Goal: Transaction & Acquisition: Purchase product/service

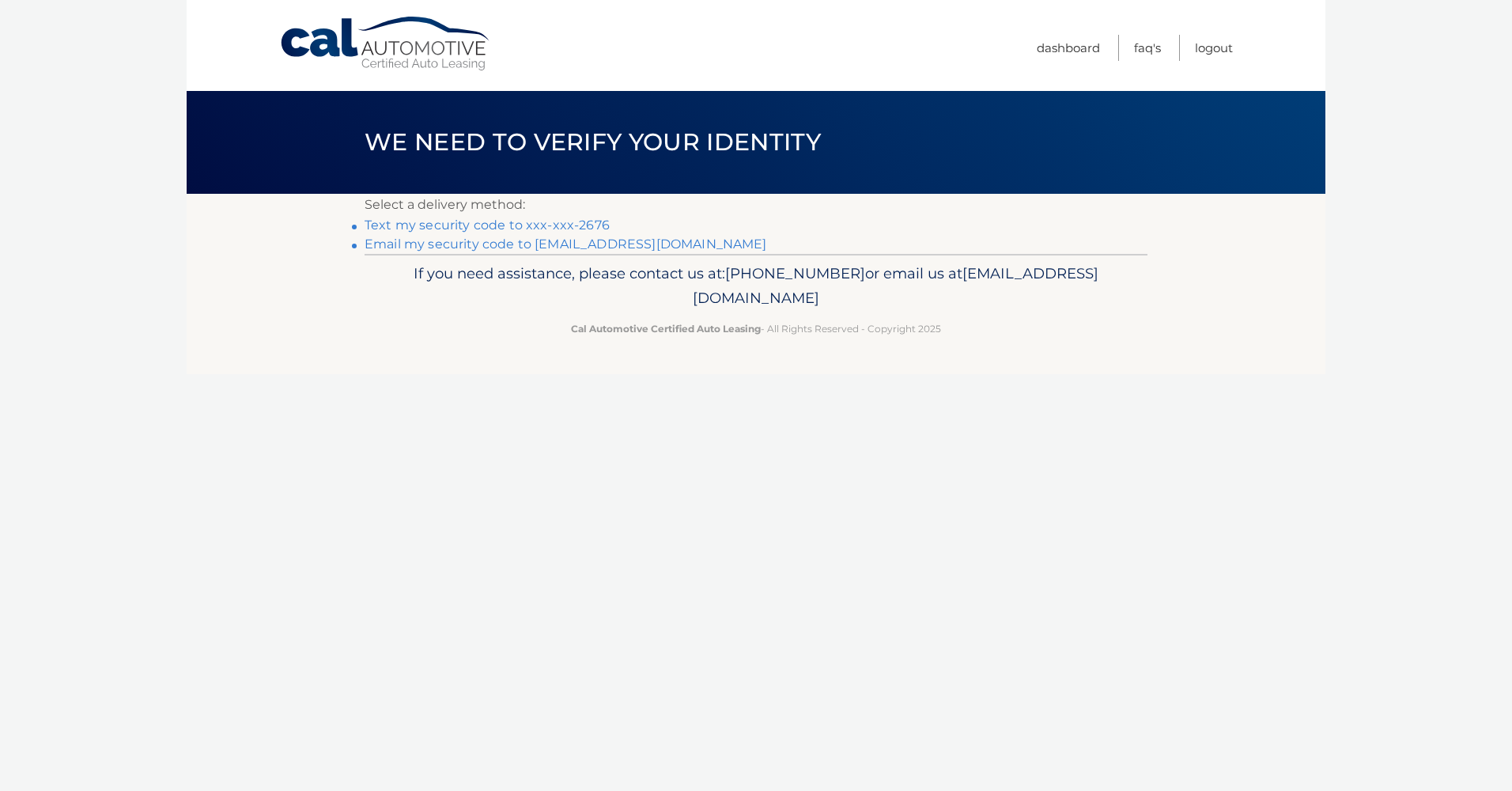
click at [483, 226] on link "Text my security code to xxx-xxx-2676" at bounding box center [487, 225] width 245 height 15
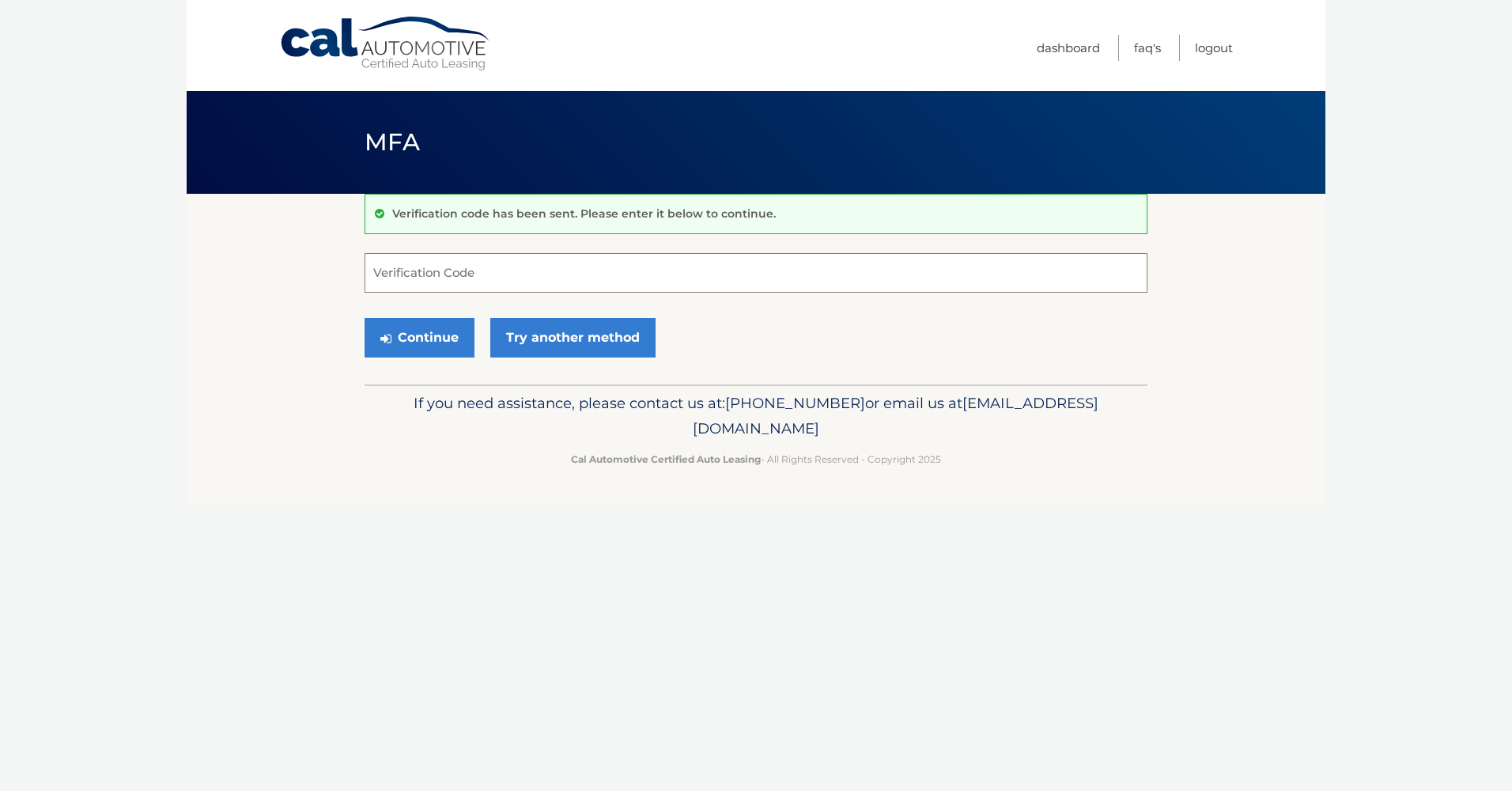
click at [650, 275] on input "Verification Code" at bounding box center [756, 273] width 783 height 39
type input "083927"
click at [434, 340] on button "Continue" at bounding box center [420, 337] width 110 height 39
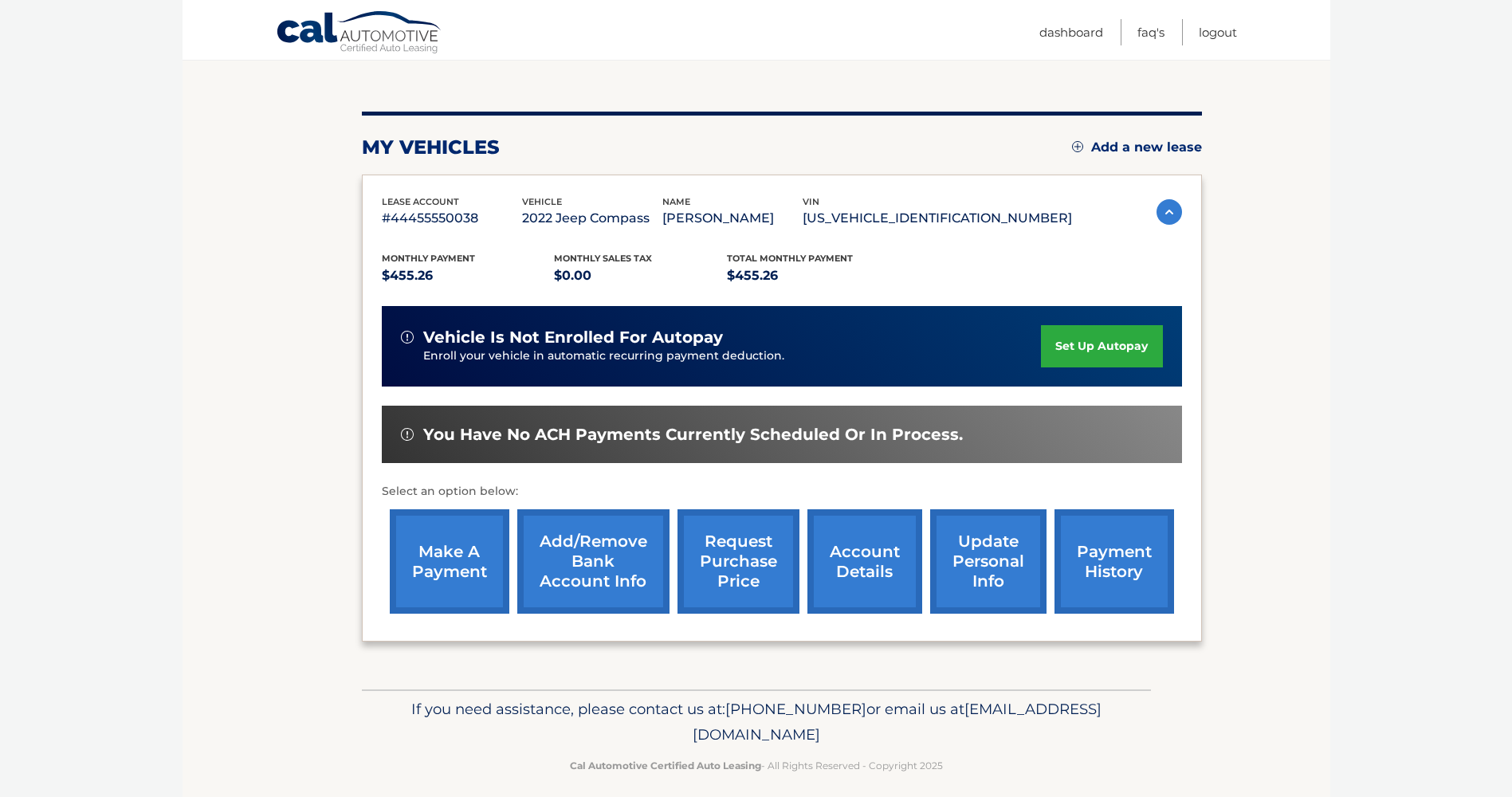
scroll to position [169, 0]
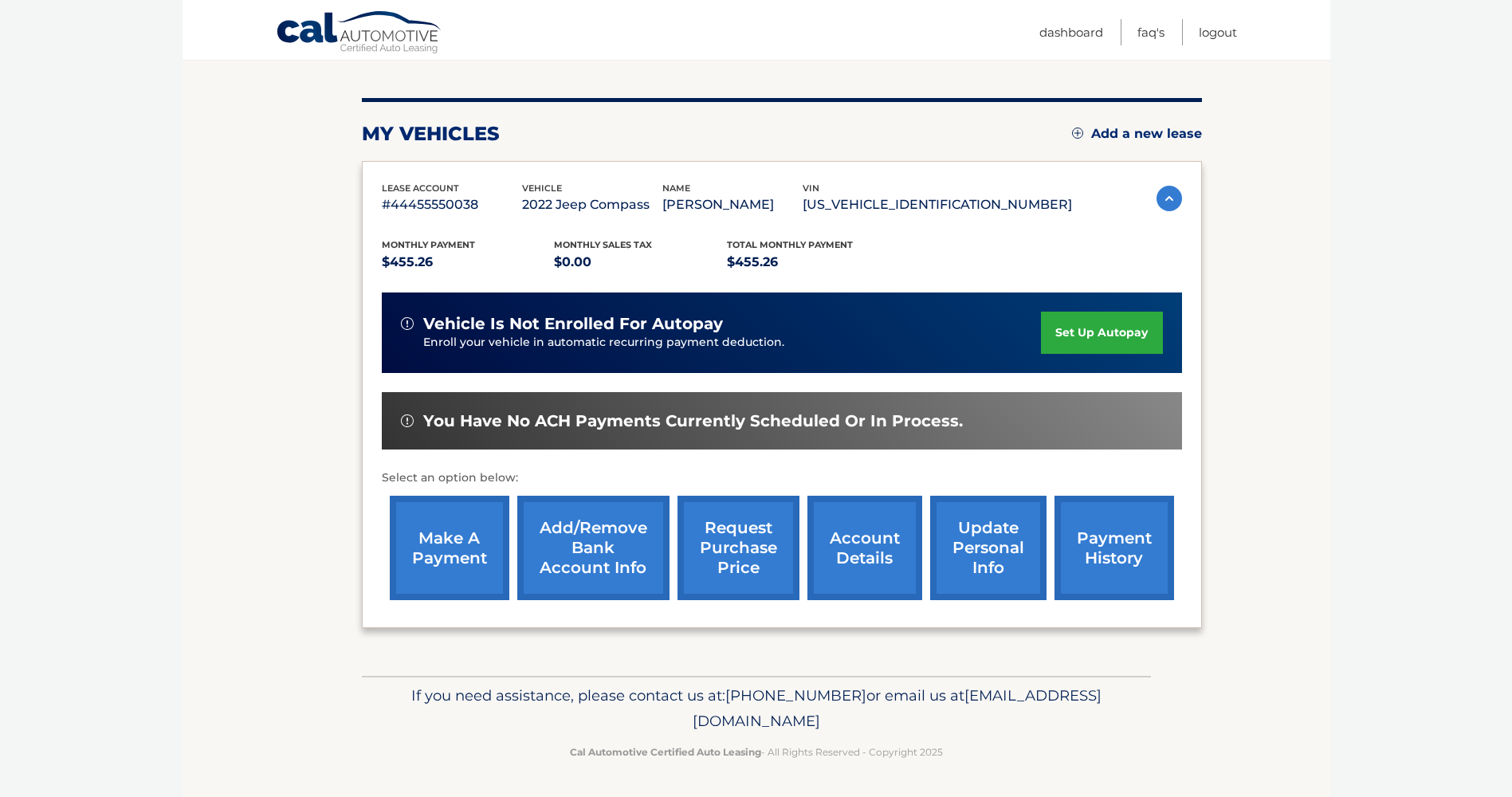
click at [450, 533] on link "make a payment" at bounding box center [450, 548] width 119 height 104
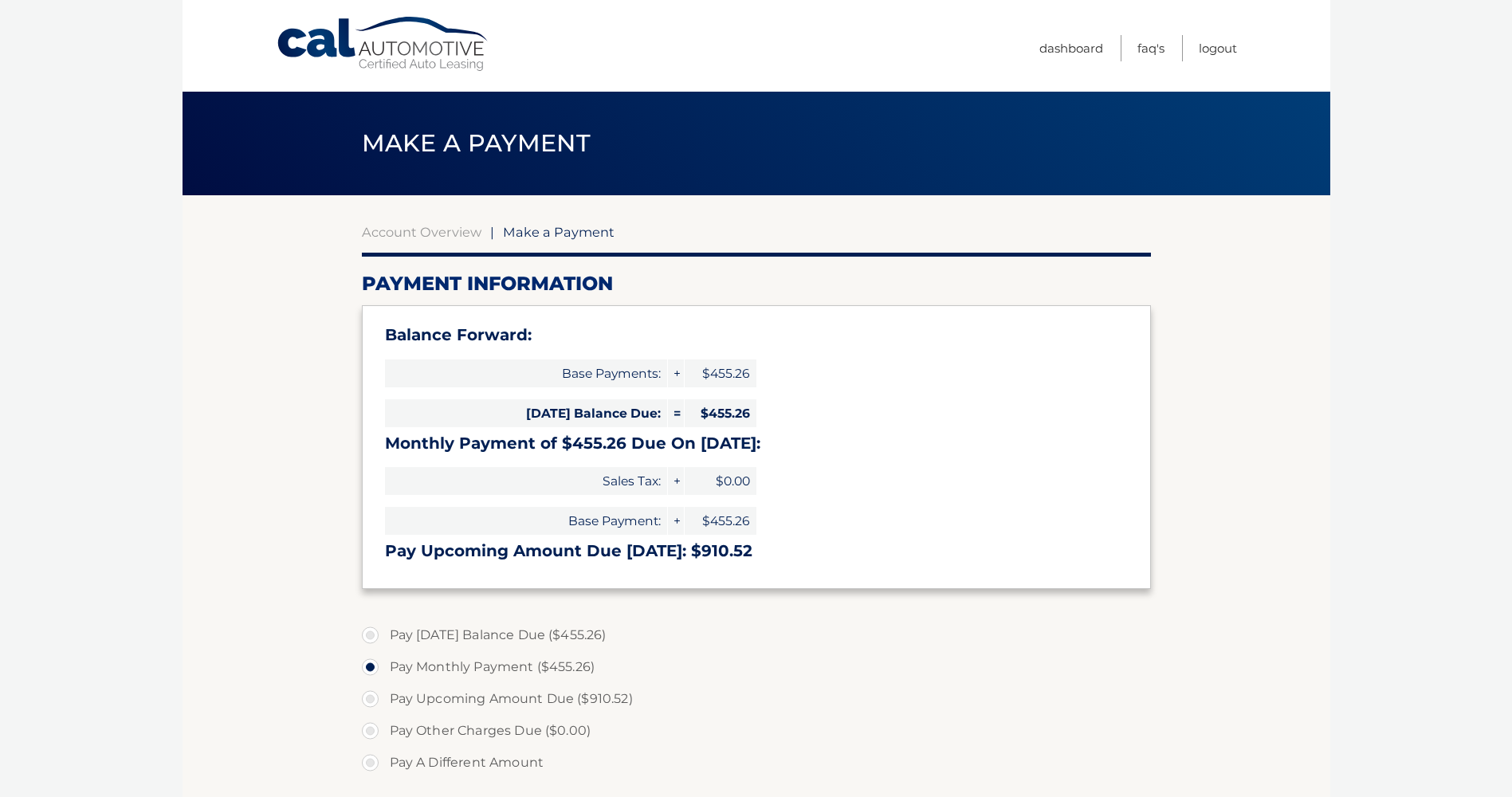
select select "Mzk0ZjQ0MzUtZTI3Ny00MjNhLThmODktOTNjZTEzODY3ZmFm"
click at [377, 637] on label "Pay Today's Balance Due ($455.26)" at bounding box center [756, 635] width 789 height 32
click at [377, 637] on input "Pay Today's Balance Due ($455.26)" at bounding box center [376, 632] width 16 height 25
radio input "true"
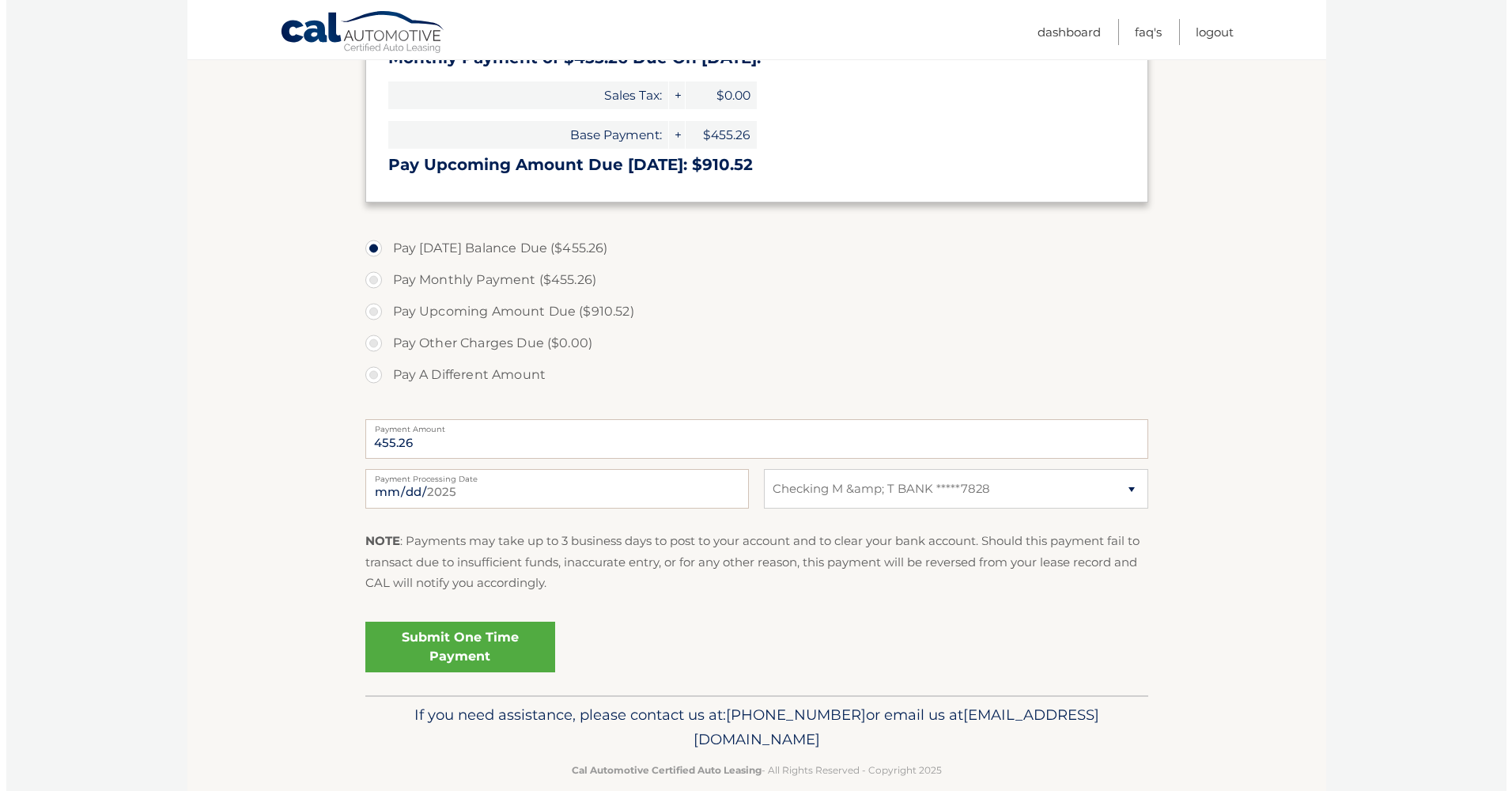
scroll to position [396, 0]
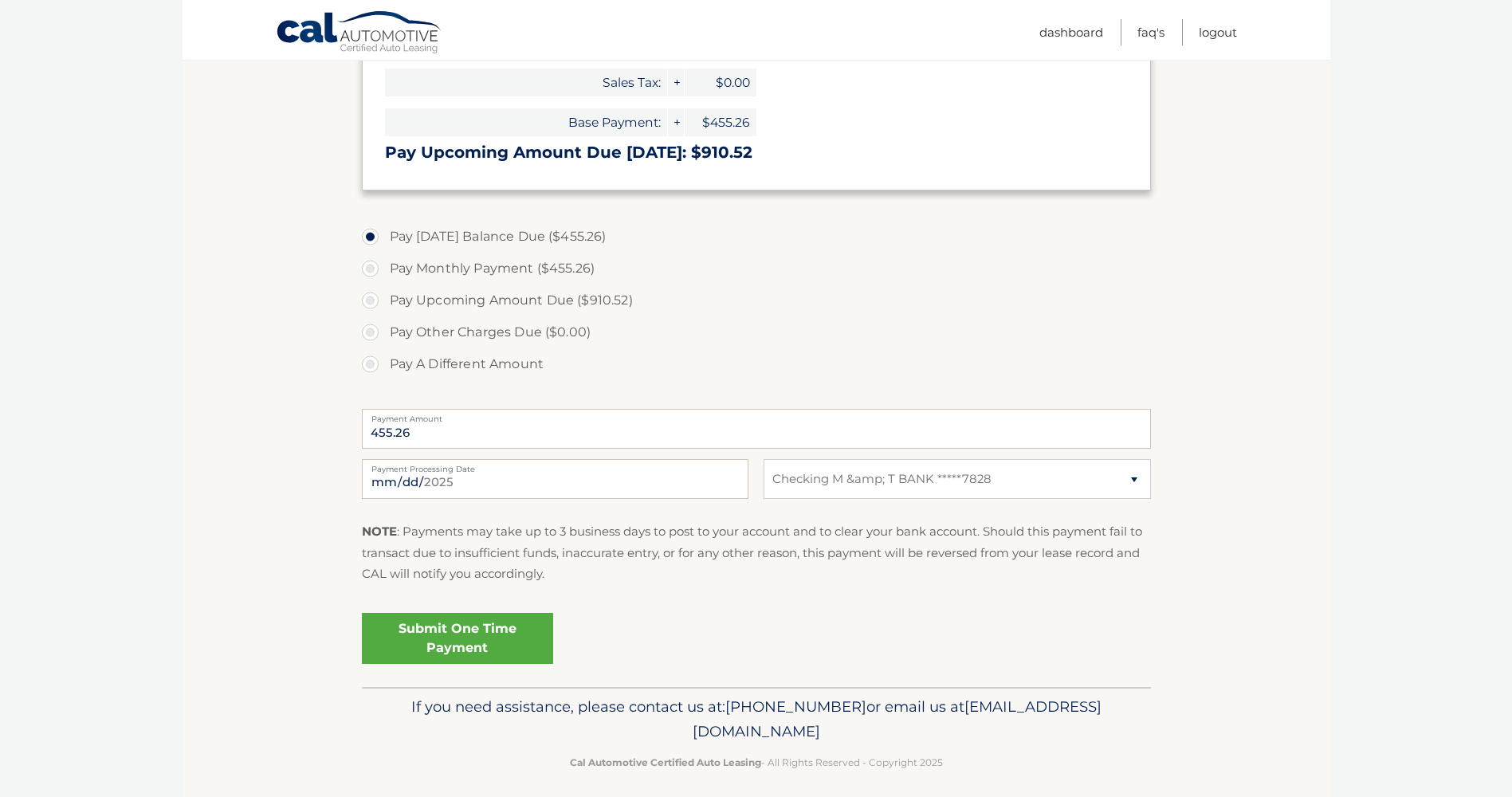
click at [487, 642] on link "Submit One Time Payment" at bounding box center [457, 638] width 191 height 51
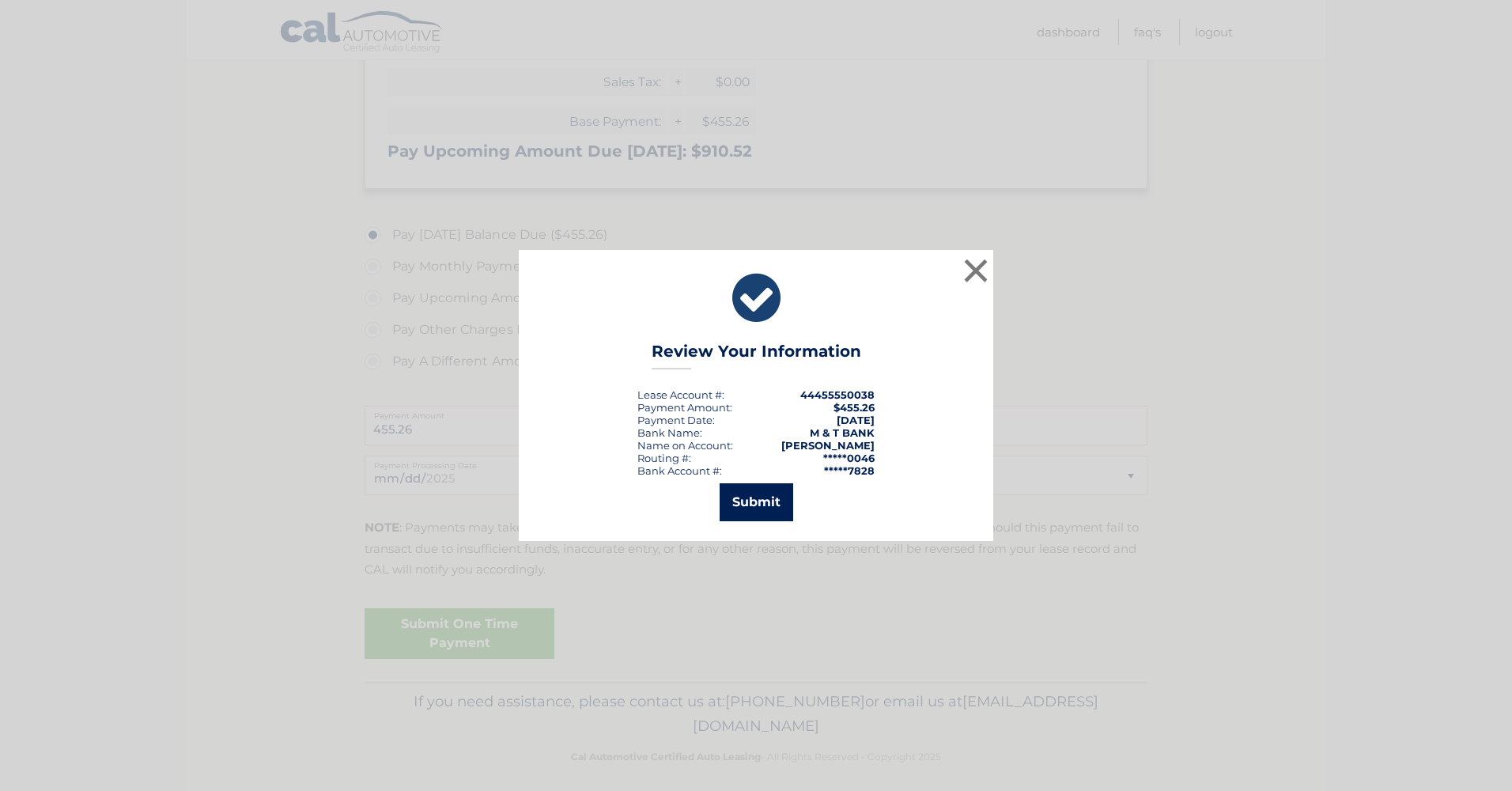
click at [764, 499] on button "Submit" at bounding box center [756, 503] width 73 height 38
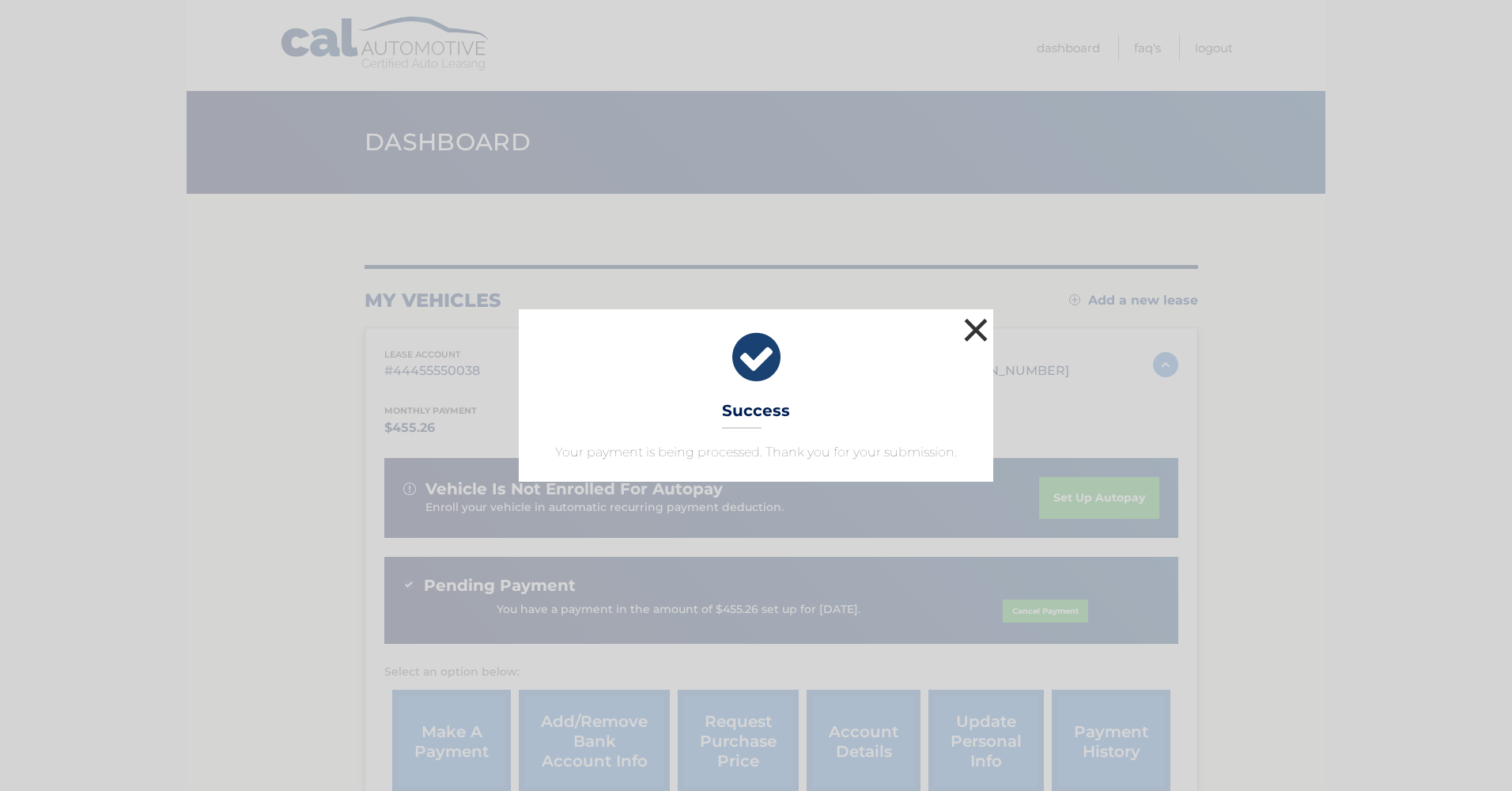
click at [976, 322] on button "×" at bounding box center [975, 329] width 31 height 31
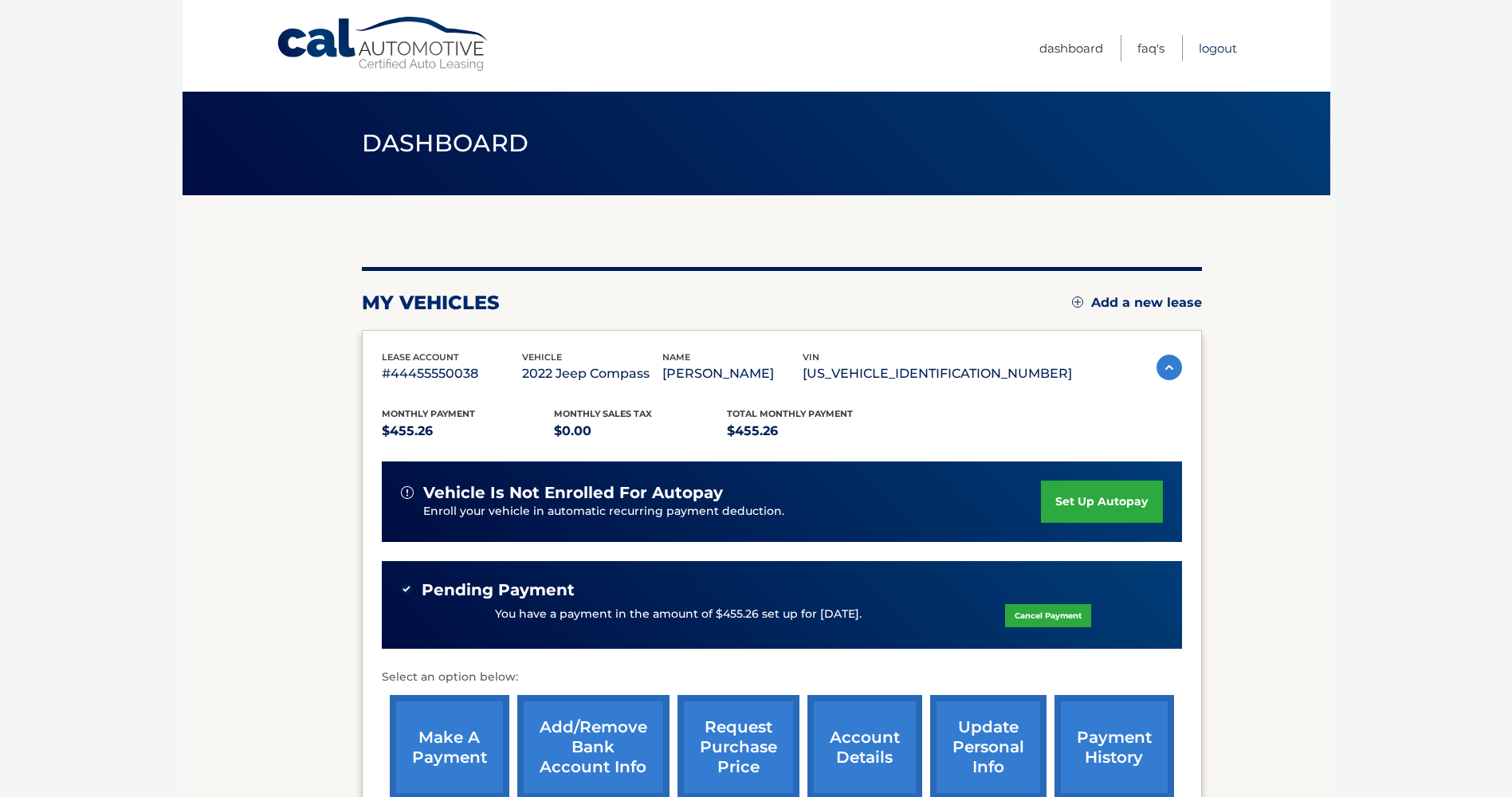
click at [1208, 52] on link "Logout" at bounding box center [1219, 48] width 39 height 26
